Goal: Transaction & Acquisition: Purchase product/service

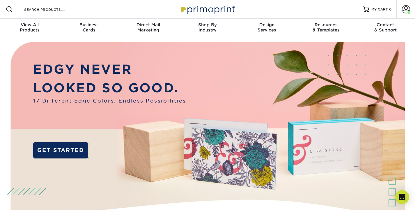
click at [101, 8] on div "Resources Menu Search Products Account Welcome, Nicole Primo Client Account Das…" at bounding box center [207, 9] width 415 height 19
click at [46, 10] on input "Search Products" at bounding box center [52, 9] width 57 height 7
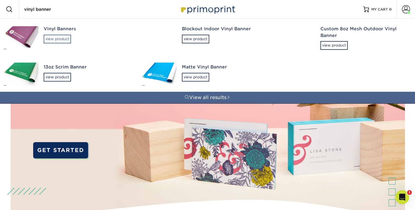
type input "vinyl banner"
click at [57, 40] on div "view product" at bounding box center [57, 39] width 27 height 9
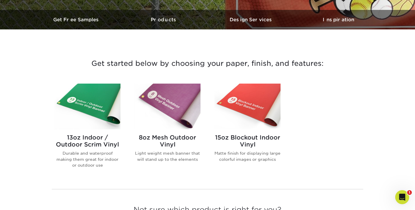
scroll to position [200, 0]
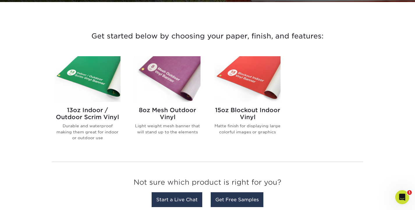
click at [85, 74] on img at bounding box center [87, 79] width 66 height 46
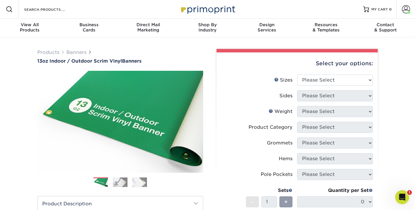
scroll to position [19, 0]
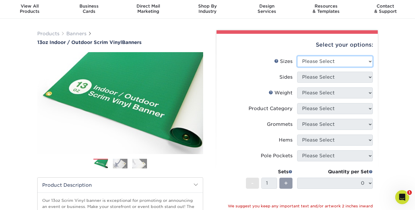
click at [325, 63] on select "Please Select 24" x 36" 24" x 48" 36" x 48" 36" x 60" 36" x 72" 36" x 96" 36" x…" at bounding box center [335, 61] width 76 height 11
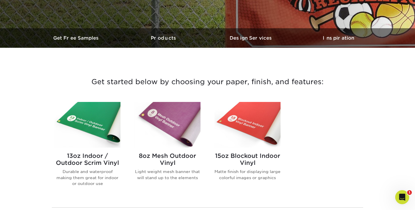
scroll to position [180, 0]
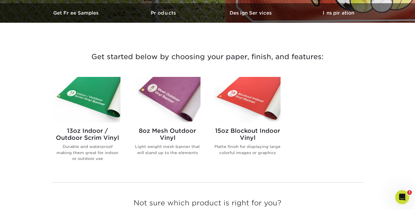
click at [166, 93] on img at bounding box center [167, 100] width 66 height 46
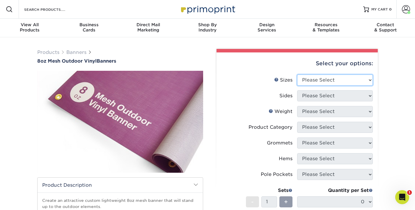
click at [324, 79] on select "Please Select 24" x 36" 24" x 48" 36" x 48" 36" x 60" 36" x 72" 36" x 96" 36" x…" at bounding box center [335, 80] width 76 height 11
click at [312, 79] on select "Please Select 24" x 36" 24" x 48" 36" x 48" 36" x 60" 36" x 72" 36" x 96" 36" x…" at bounding box center [335, 80] width 76 height 11
select select "36.00x48.00"
click at [297, 75] on select "Please Select 24" x 36" 24" x 48" 36" x 48" 36" x 60" 36" x 72" 36" x 96" 36" x…" at bounding box center [335, 80] width 76 height 11
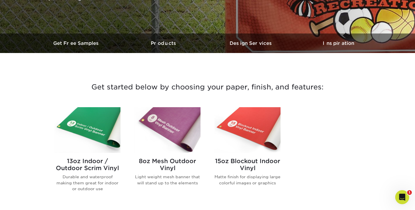
scroll to position [153, 0]
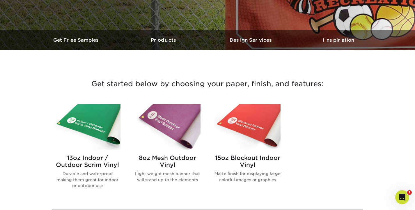
click at [93, 125] on img at bounding box center [87, 127] width 66 height 46
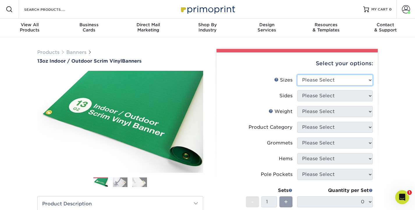
click at [350, 78] on select "Please Select 24" x 36" 24" x 48" 36" x 48" 36" x 60" 36" x 72" 36" x 96" 36" x…" at bounding box center [335, 80] width 76 height 11
select select "36.00x48.00"
click at [297, 75] on select "Please Select 24" x 36" 24" x 48" 36" x 48" 36" x 60" 36" x 72" 36" x 96" 36" x…" at bounding box center [335, 80] width 76 height 11
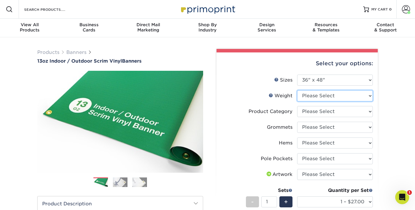
click at [346, 97] on select "Please Select 13OZ" at bounding box center [335, 95] width 76 height 11
select select "13OZ"
click at [297, 90] on select "Please Select 13OZ" at bounding box center [335, 95] width 76 height 11
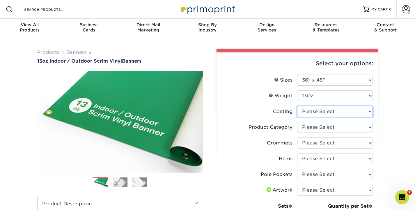
click at [342, 112] on select at bounding box center [335, 111] width 76 height 11
select select "3e7618de-abca-4bda-9f97-8b9129e913d8"
click at [297, 106] on select at bounding box center [335, 111] width 76 height 11
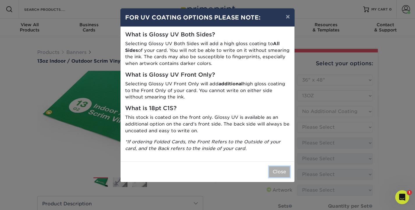
click at [284, 170] on button "Close" at bounding box center [279, 171] width 21 height 11
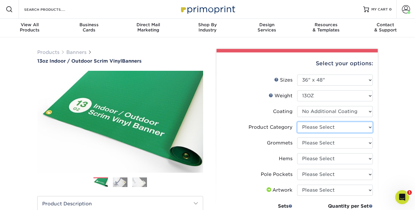
click at [327, 126] on select "Please Select 13oz Scrim Vinyl Banner - Matte" at bounding box center [335, 127] width 76 height 11
select select "bb192c35-bb20-422d-b6fe-0c7f48e5aa48"
click at [297, 122] on select "Please Select 13oz Scrim Vinyl Banner - Matte" at bounding box center [335, 127] width 76 height 11
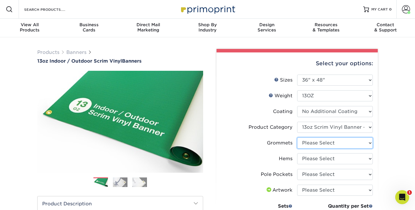
click at [324, 143] on select "Please Select No Grommets Yes, Grommet All 4 Corners Yes, Grommets Every 1 ft. …" at bounding box center [335, 142] width 76 height 11
select select "ce33bba6-a87b-4293-934d-6f372bdce3e6"
click at [297, 137] on select "Please Select No Grommets Yes, Grommet All 4 Corners Yes, Grommets Every 1 ft. …" at bounding box center [335, 142] width 76 height 11
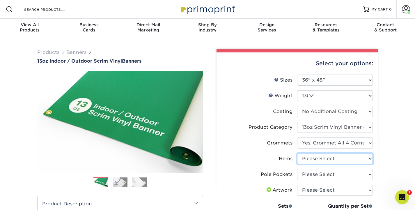
click at [326, 159] on select "Please Select No Hems/Pole Pockets Yes, Hems Top and Bottom Only Yes, Hems All …" at bounding box center [335, 158] width 76 height 11
select select "4e4ebf09-664b-4b70-8385-b564872d2e90"
click at [297, 153] on select "Please Select No Hems/Pole Pockets Yes, Hems Top and Bottom Only Yes, Hems All …" at bounding box center [335, 158] width 76 height 11
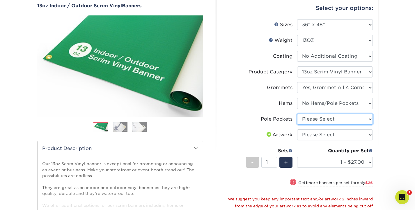
click at [327, 120] on select "Please Select No Pole Pockets 2 in. Left and Right 2 in. Top and Bottom 4 in. L…" at bounding box center [335, 119] width 76 height 11
select select "462c5fe9-21e9-49a0-afb4-1c6e8664fe13"
click at [297, 114] on select "Please Select No Pole Pockets 2 in. Left and Right 2 in. Top and Bottom 4 in. L…" at bounding box center [335, 119] width 76 height 11
click at [327, 134] on select "Please Select I will upload files I need a design - $50" at bounding box center [335, 134] width 76 height 11
select select "upload"
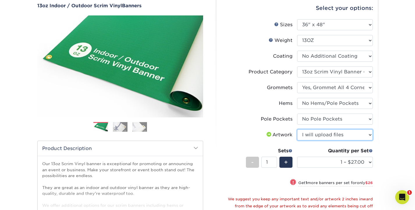
click at [297, 129] on select "Please Select I will upload files I need a design - $50" at bounding box center [335, 134] width 76 height 11
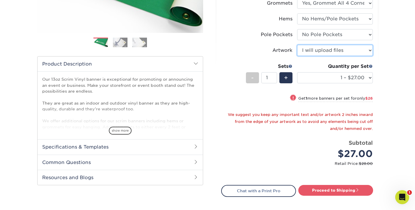
scroll to position [159, 0]
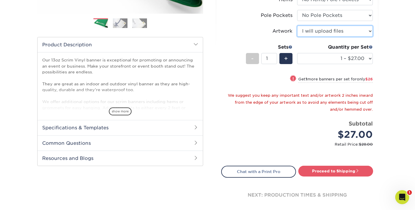
click at [333, 32] on select "Please Select I will upload files I need a design - $50" at bounding box center [335, 31] width 76 height 11
click at [297, 26] on select "Please Select I will upload files I need a design - $50" at bounding box center [335, 31] width 76 height 11
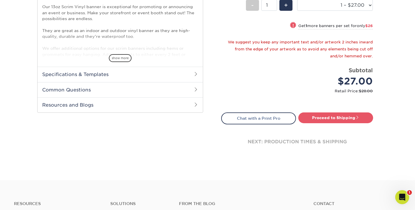
scroll to position [212, 0]
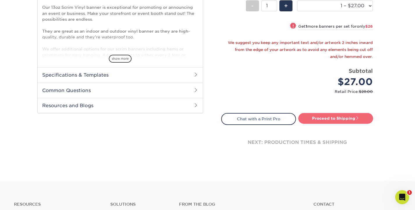
click at [328, 117] on link "Proceed to Shipping" at bounding box center [335, 118] width 75 height 10
type input "Set 1"
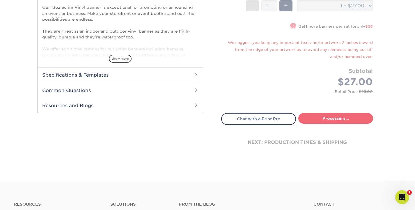
select select "d5a35755-e816-4920-aa76-5a02e201b715"
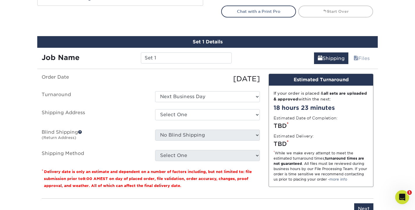
scroll to position [319, 0]
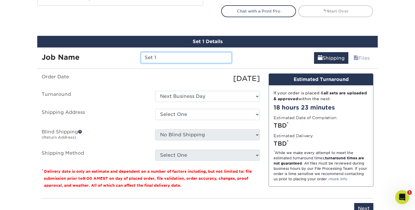
drag, startPoint x: 158, startPoint y: 57, endPoint x: 137, endPoint y: 57, distance: 21.3
click at [137, 57] on div "Set 1" at bounding box center [186, 57] width 99 height 11
type input "Studio Tour Banner"
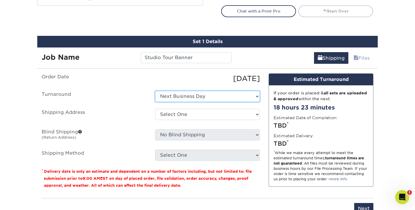
click at [180, 96] on select "Select One Next Business Day" at bounding box center [207, 96] width 105 height 11
click at [155, 91] on select "Select One Next Business Day" at bounding box center [207, 96] width 105 height 11
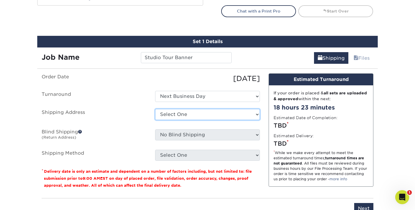
click at [182, 115] on select "Select One 28 Tinker Street Beth Home Bryana Home Laurie Marshall Nicole @ WAAM…" at bounding box center [207, 114] width 105 height 11
select select "60382"
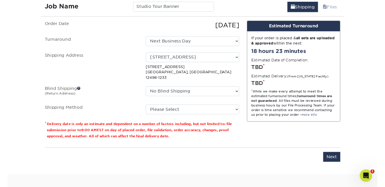
scroll to position [383, 0]
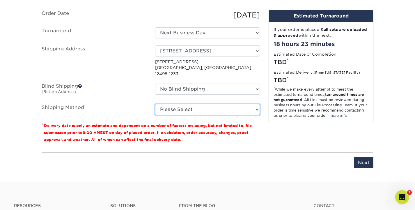
click at [190, 104] on select "Please Select Flat Rate Shipping (+$11.20) 3 Day Shipping Service (+$18.69) Gro…" at bounding box center [207, 109] width 105 height 11
select select "G4MFLATRATE"
click at [155, 104] on select "Please Select Flat Rate Shipping (+$11.20) 3 Day Shipping Service (+$18.69) Gro…" at bounding box center [207, 109] width 105 height 11
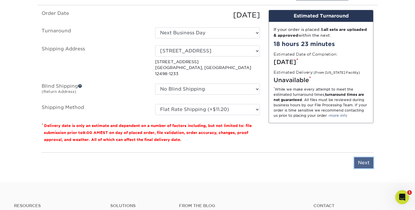
click at [360, 159] on input "Next" at bounding box center [363, 162] width 19 height 11
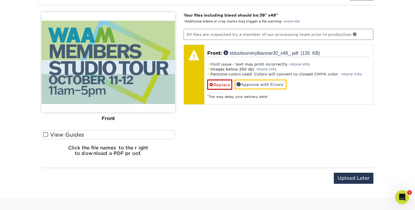
click at [52, 135] on label "View Guides" at bounding box center [108, 134] width 133 height 9
click at [0, 0] on input "View Guides" at bounding box center [0, 0] width 0 height 0
